Goal: Task Accomplishment & Management: Manage account settings

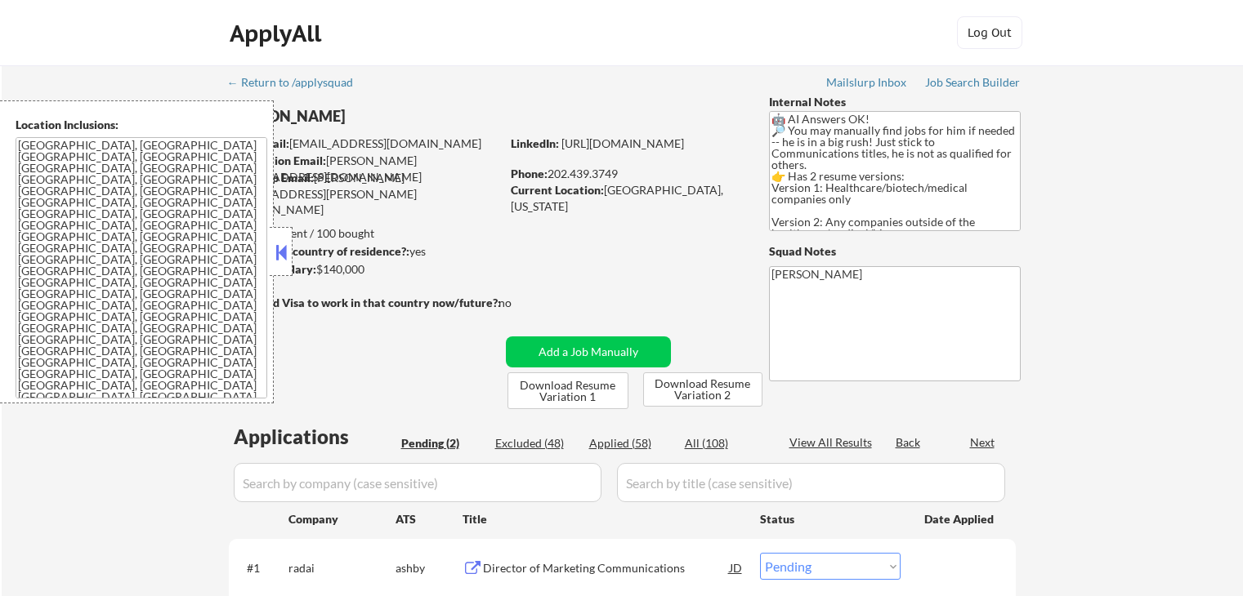
select select ""pending""
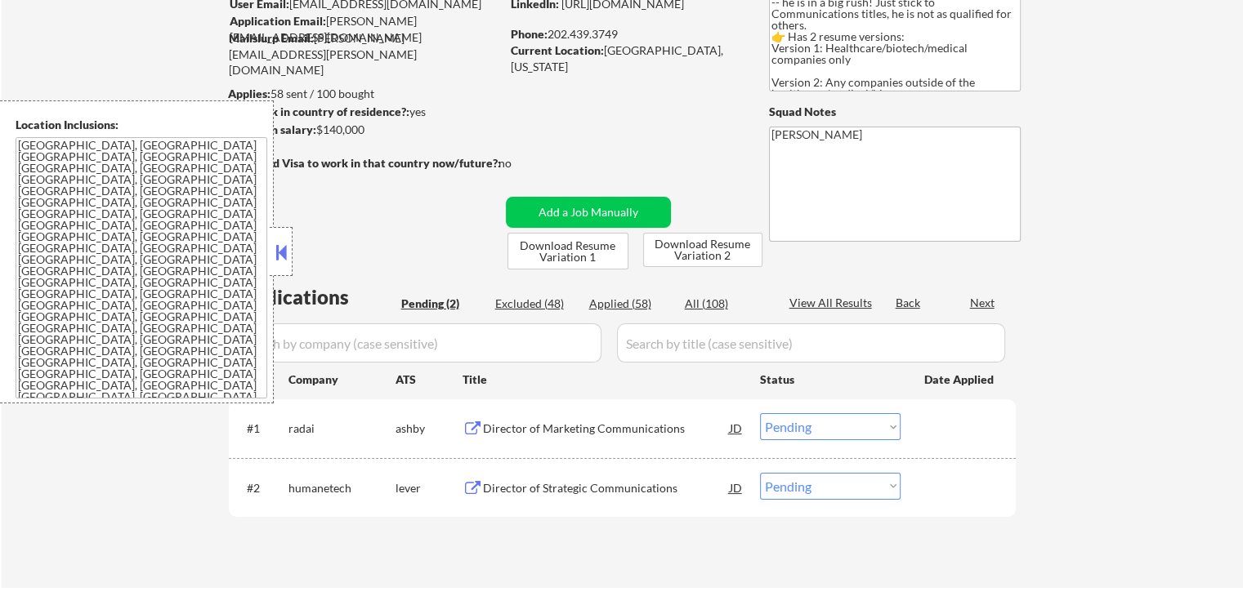
scroll to position [245, 0]
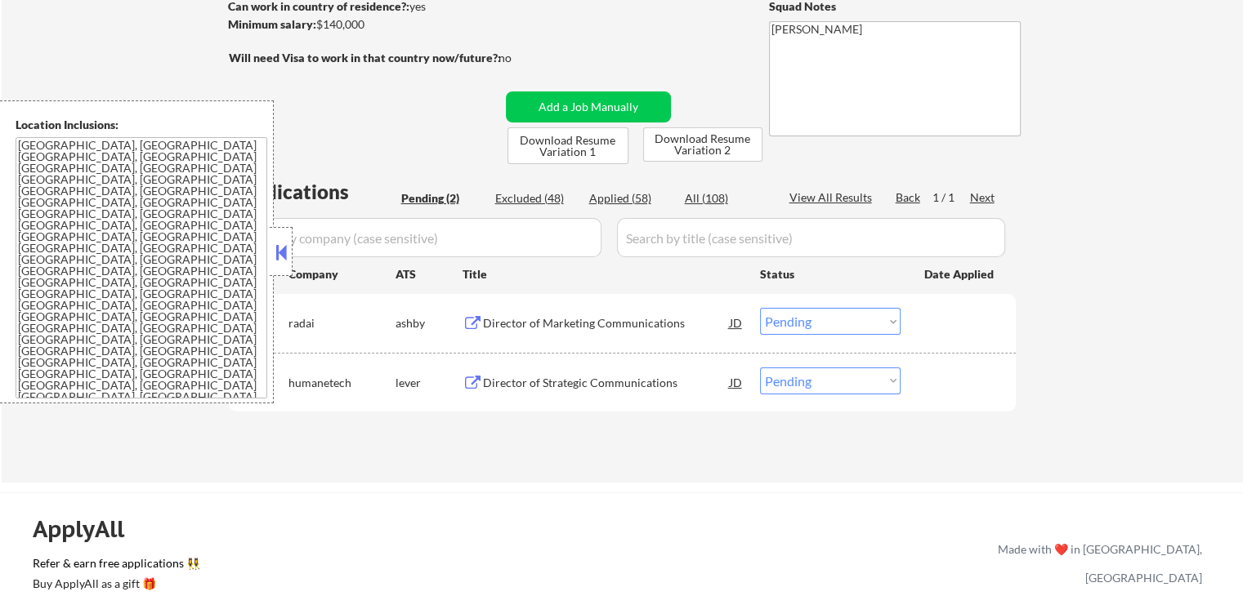
click at [467, 317] on button at bounding box center [472, 324] width 20 height 16
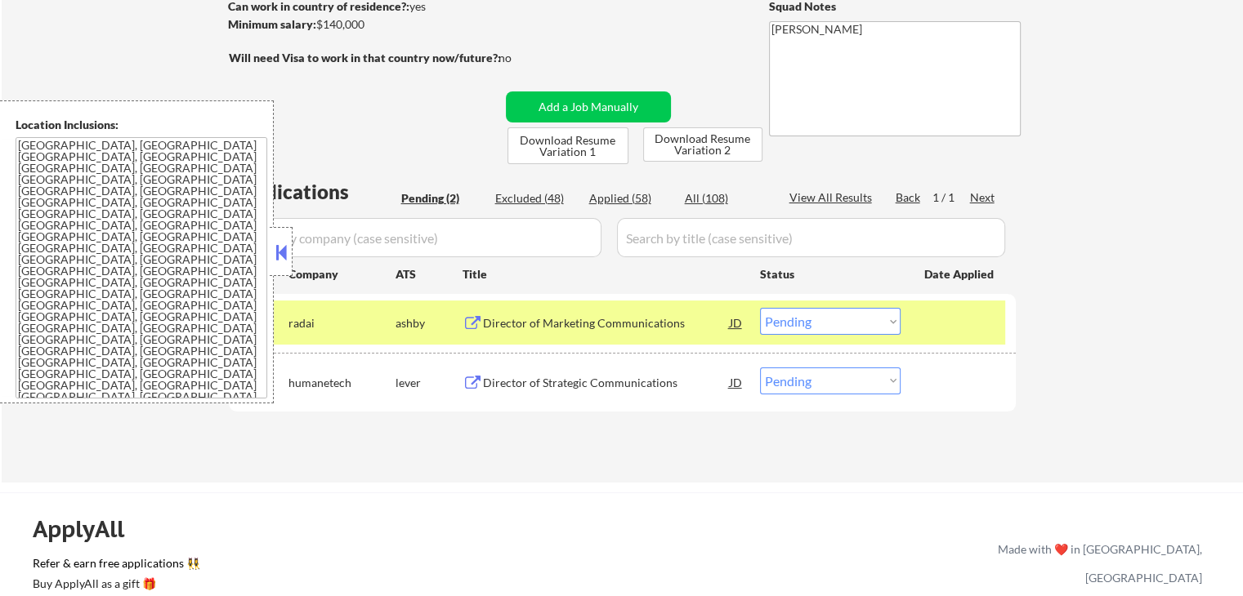
click at [469, 380] on button at bounding box center [472, 384] width 20 height 16
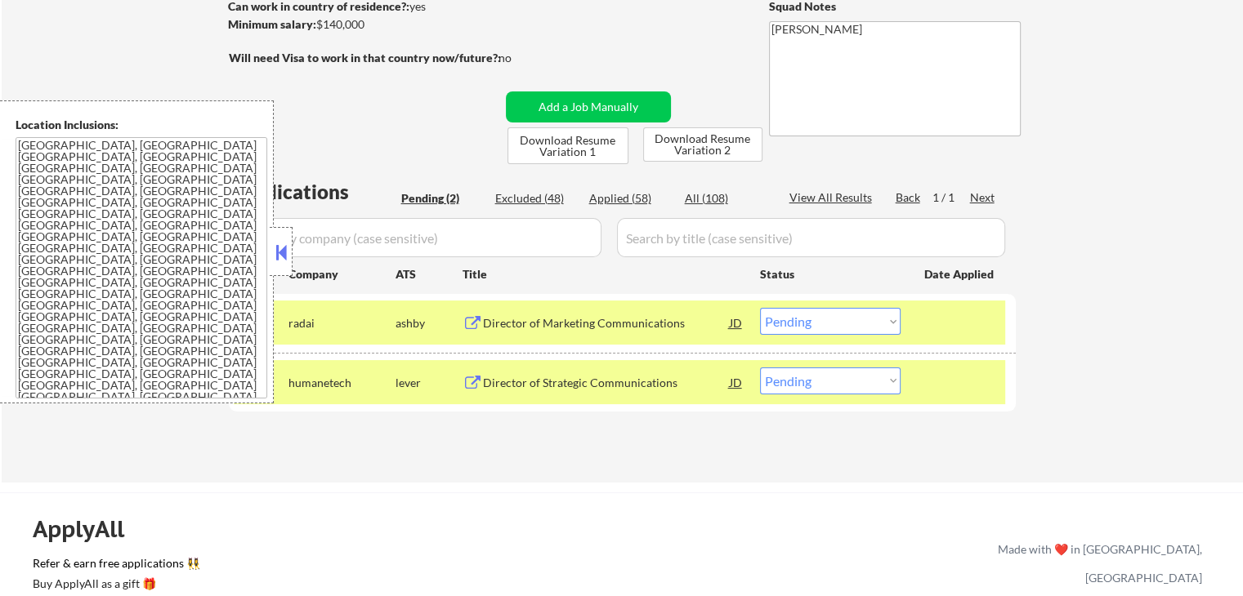
click at [820, 326] on select "Choose an option... Pending Applied Excluded (Questions) Excluded (Expired) Exc…" at bounding box center [830, 321] width 141 height 27
click at [760, 308] on select "Choose an option... Pending Applied Excluded (Questions) Excluded (Expired) Exc…" at bounding box center [830, 321] width 141 height 27
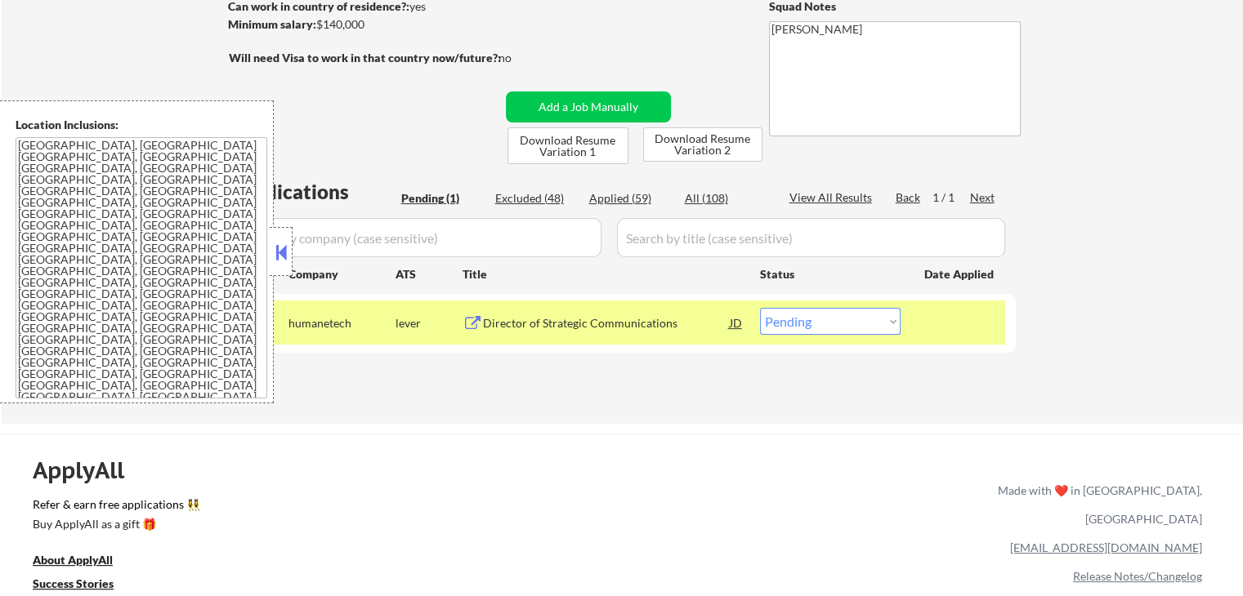
click at [826, 327] on select "Choose an option... Pending Applied Excluded (Questions) Excluded (Expired) Exc…" at bounding box center [830, 321] width 141 height 27
select select ""excluded""
click at [760, 308] on select "Choose an option... Pending Applied Excluded (Questions) Excluded (Expired) Exc…" at bounding box center [830, 321] width 141 height 27
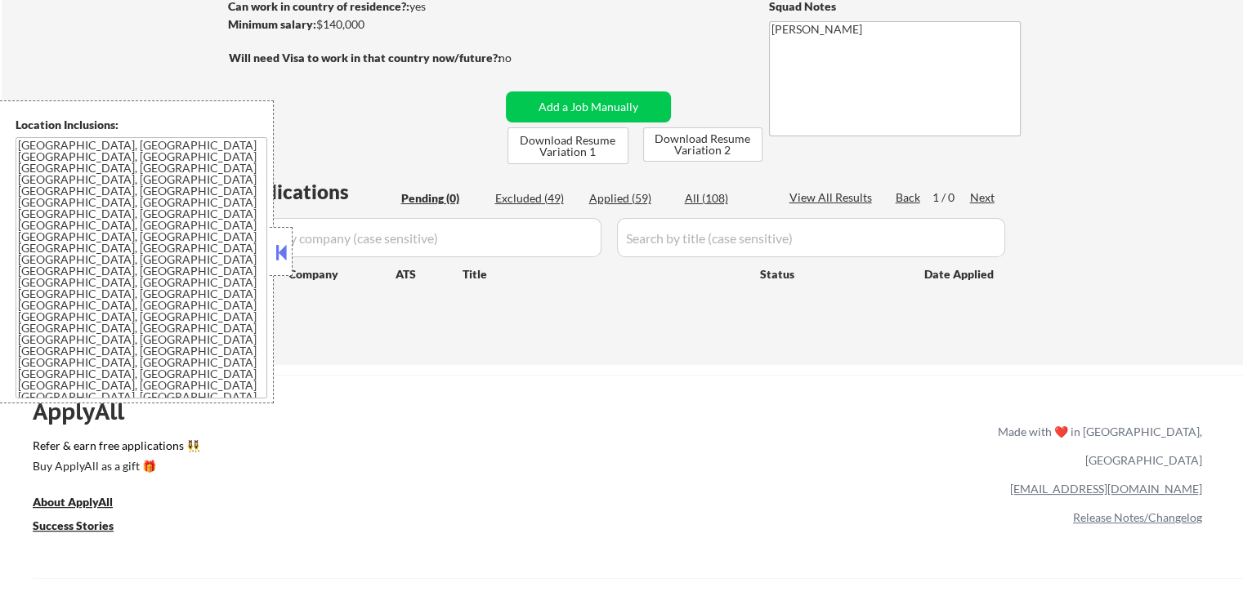
scroll to position [163, 0]
